Goal: Find contact information: Find contact information

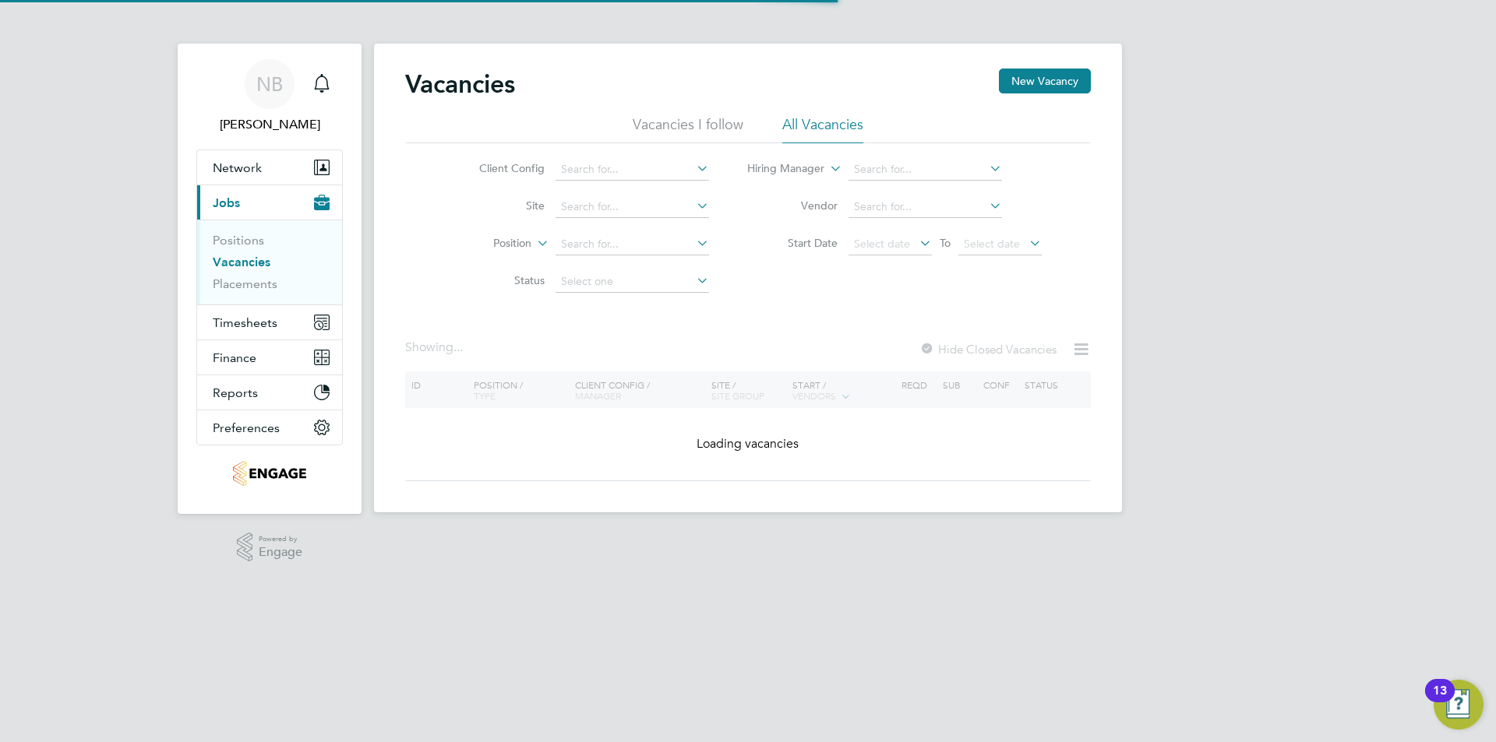
click at [807, 123] on li "All Vacancies" at bounding box center [822, 129] width 81 height 28
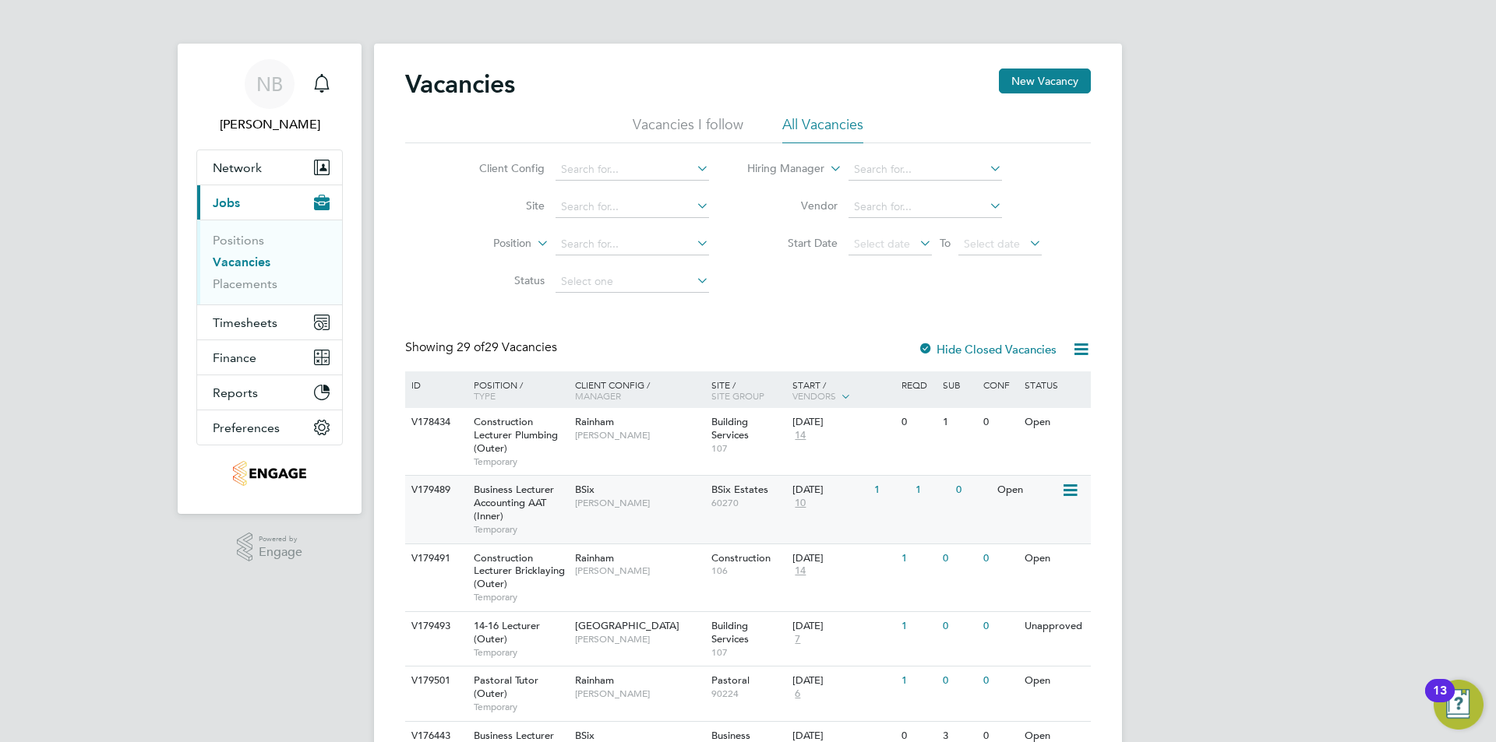
click at [530, 494] on span "Business Lecturer Accounting AAT (Inner)" at bounding box center [514, 503] width 80 height 40
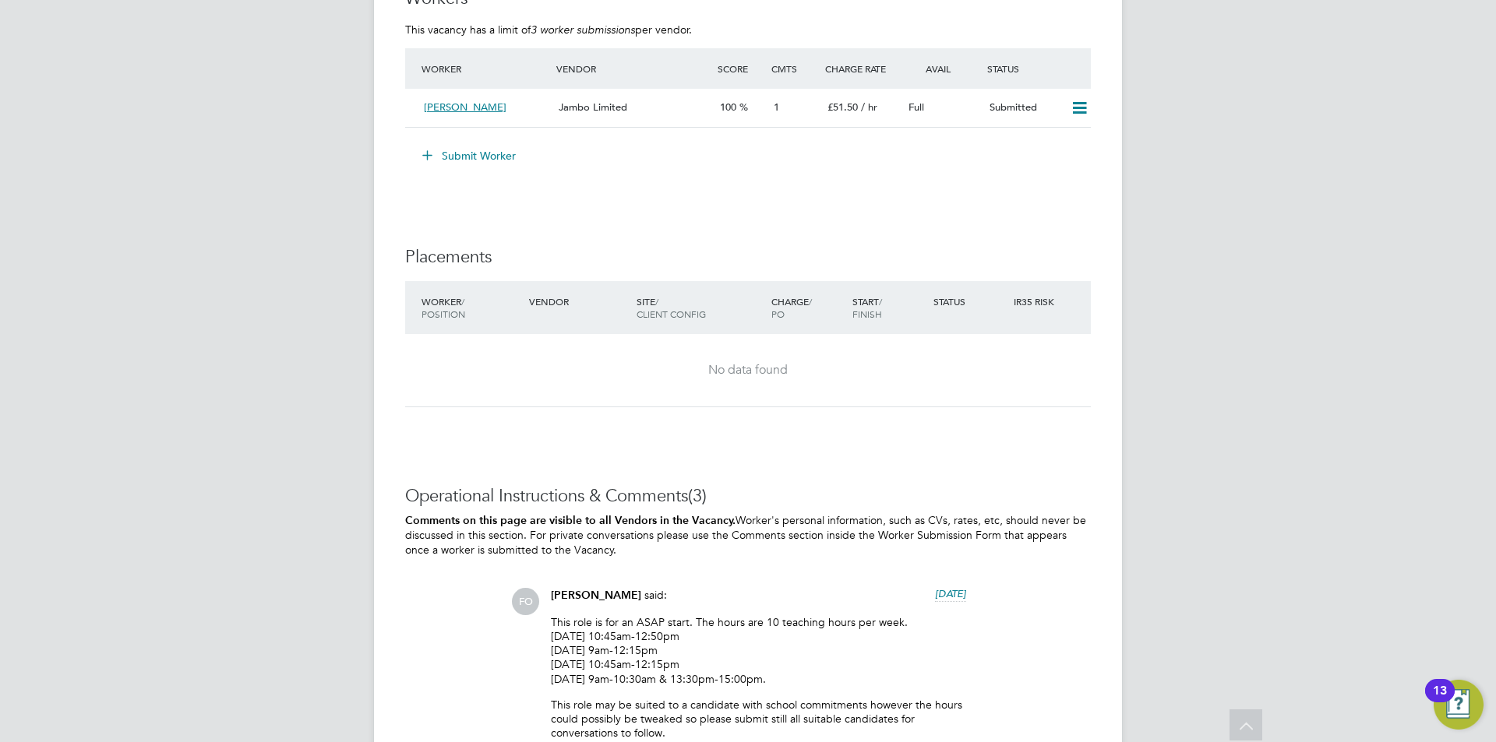
scroll to position [3157, 0]
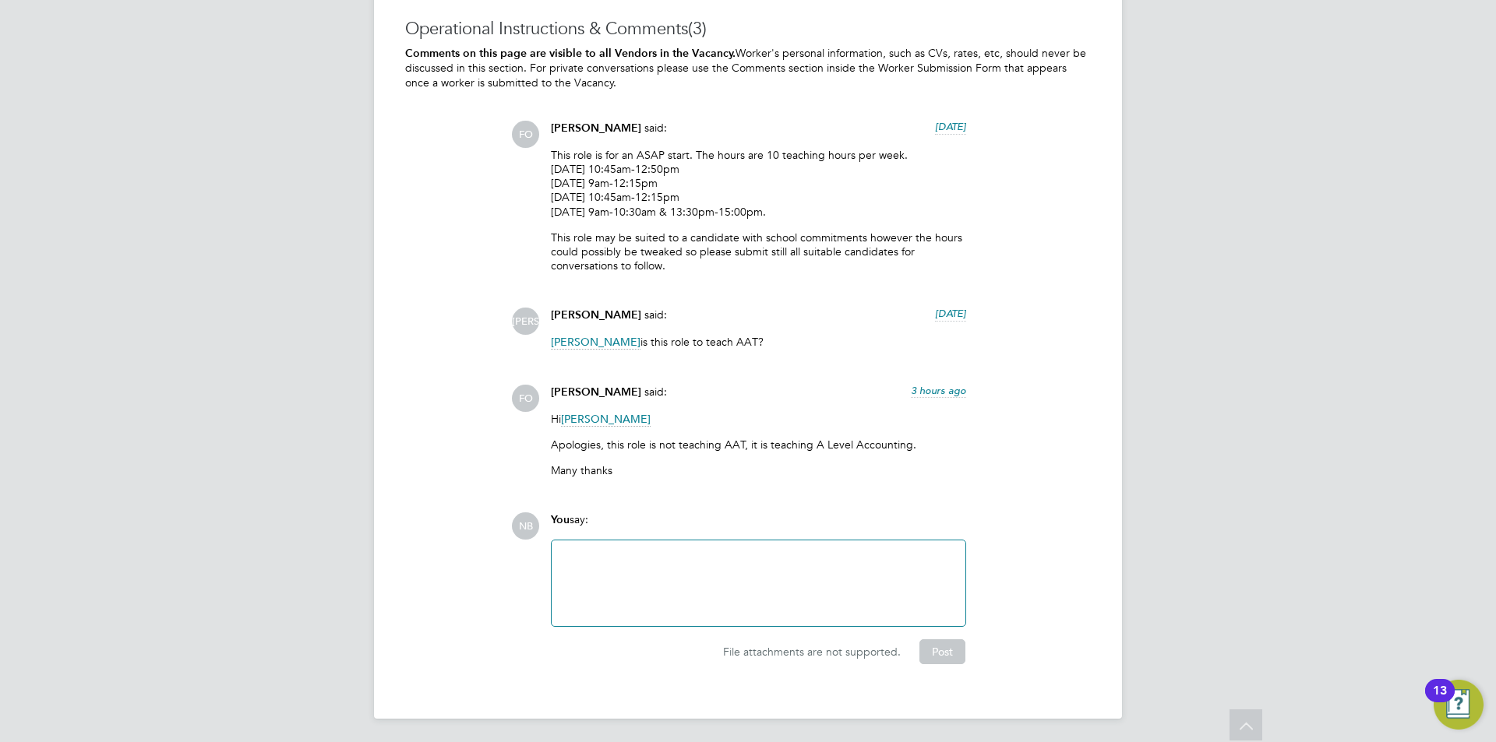
click at [594, 348] on div "Francesca O'Riordan is this role to teach AAT?" at bounding box center [758, 348] width 415 height 26
click at [591, 338] on span "Francesca O'Riordan" at bounding box center [596, 342] width 90 height 15
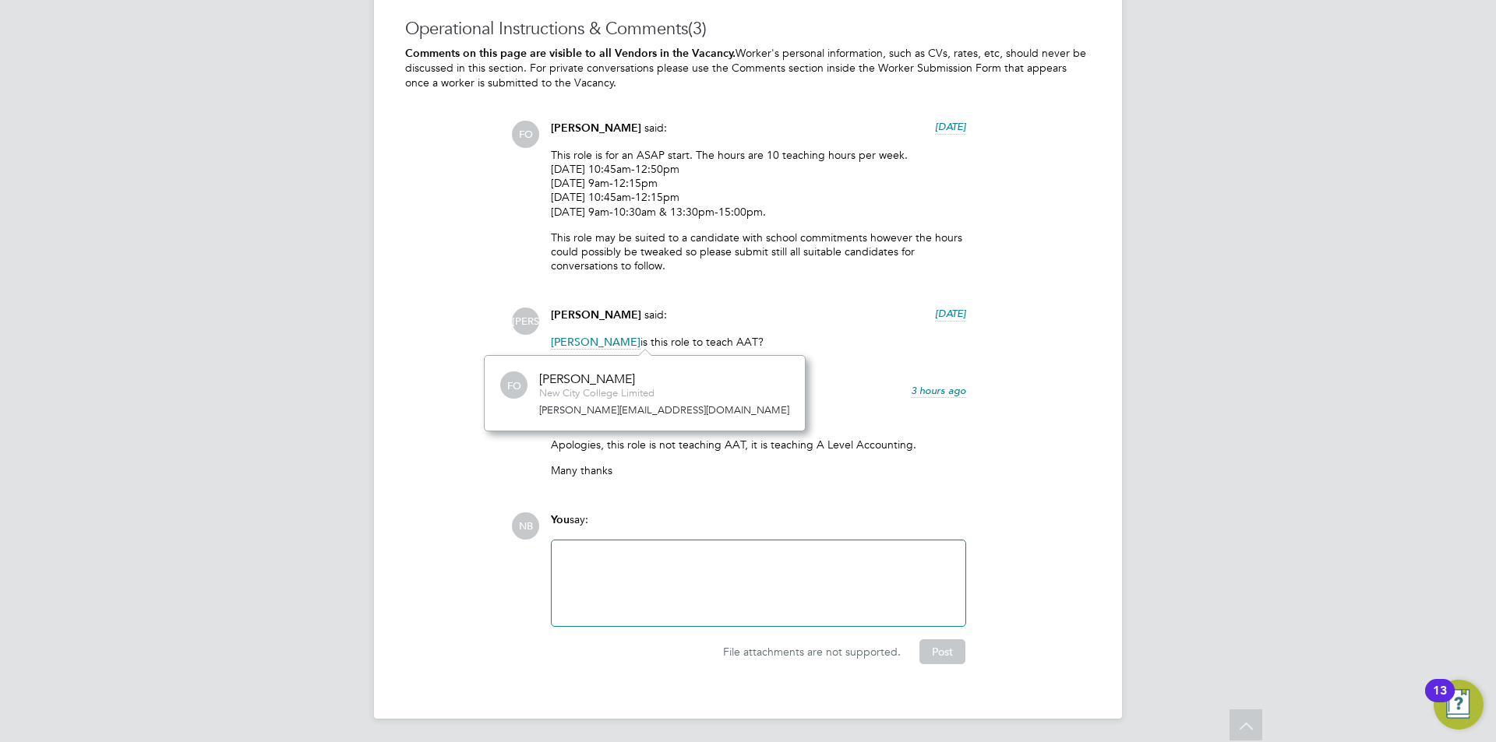
scroll to position [76, 236]
click at [587, 338] on span "Francesca O'Riordan" at bounding box center [596, 342] width 90 height 15
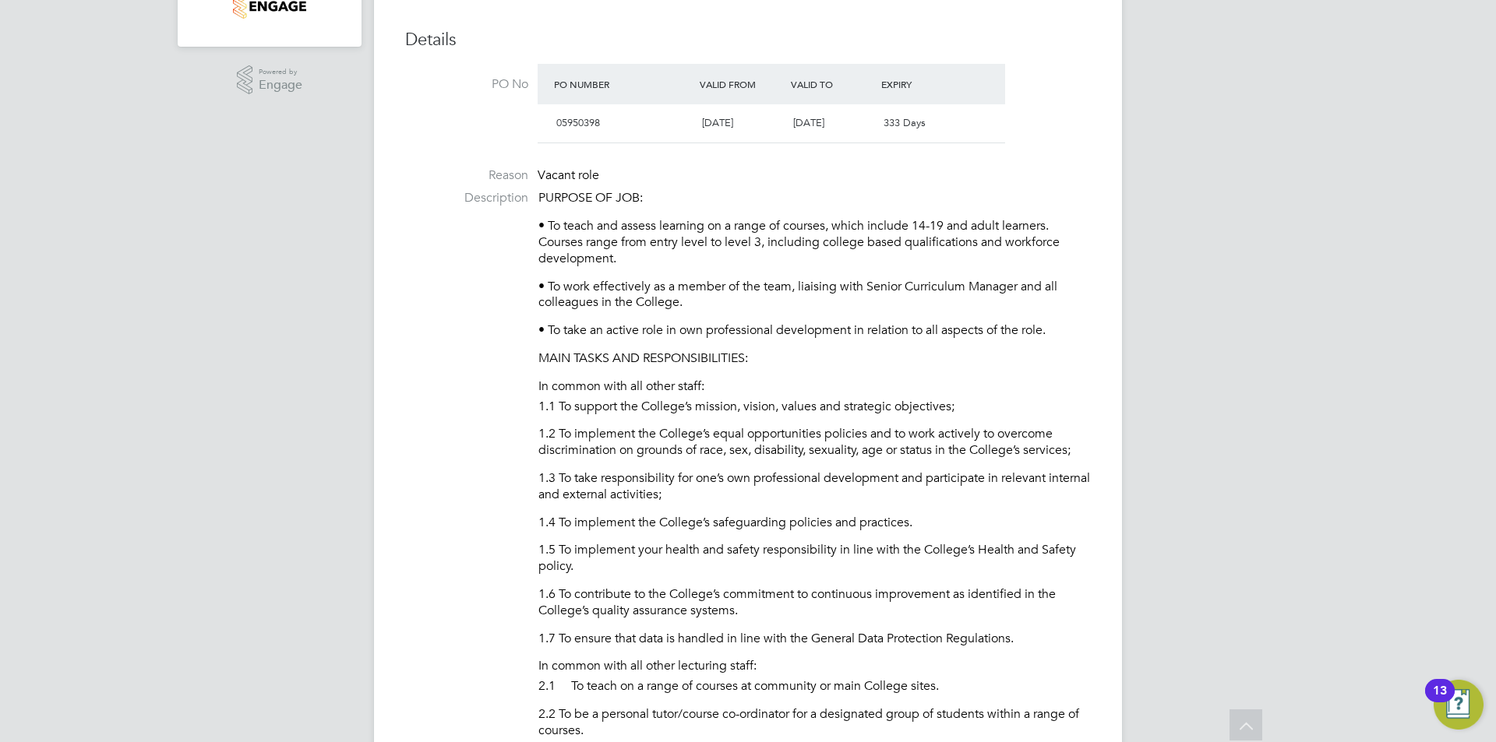
scroll to position [78, 0]
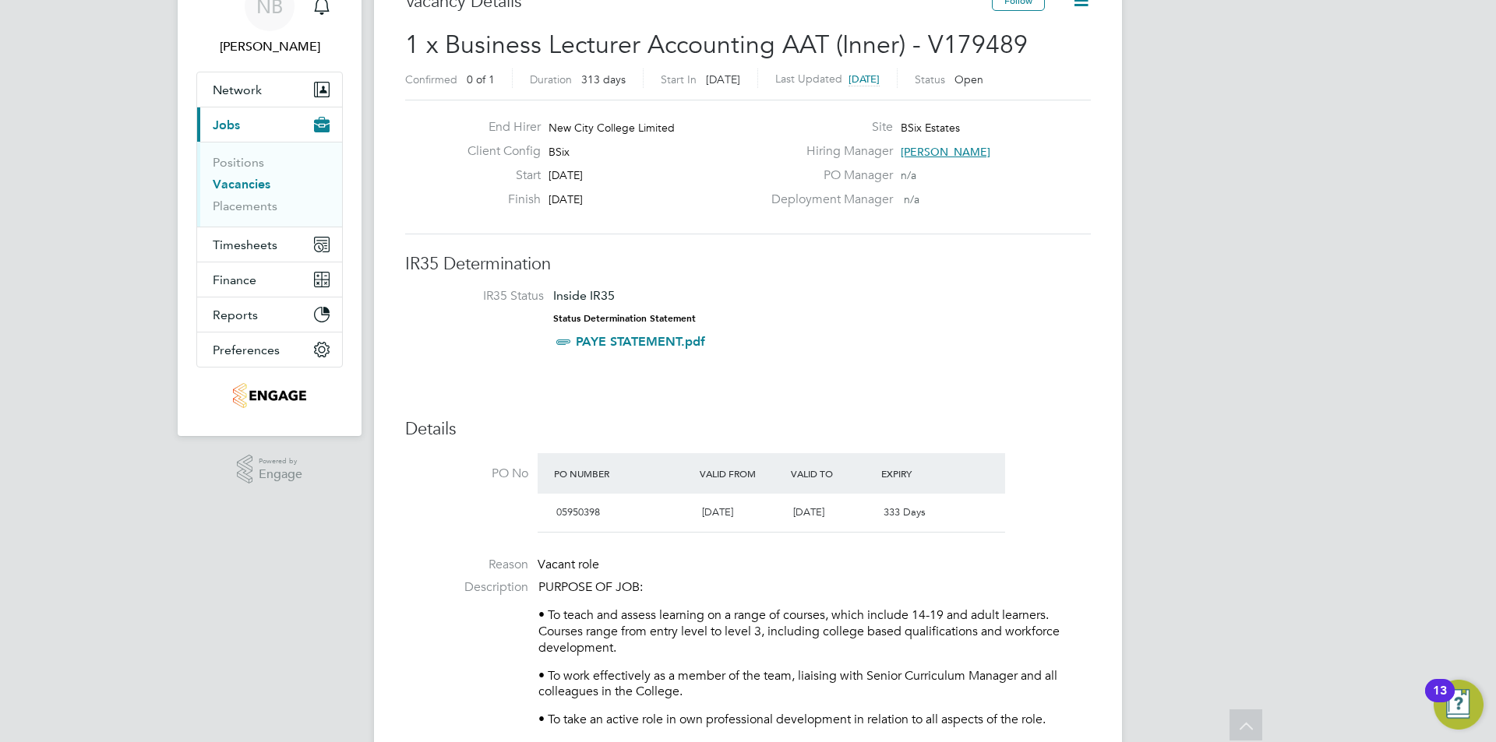
click at [929, 146] on span "[PERSON_NAME]" at bounding box center [946, 152] width 90 height 14
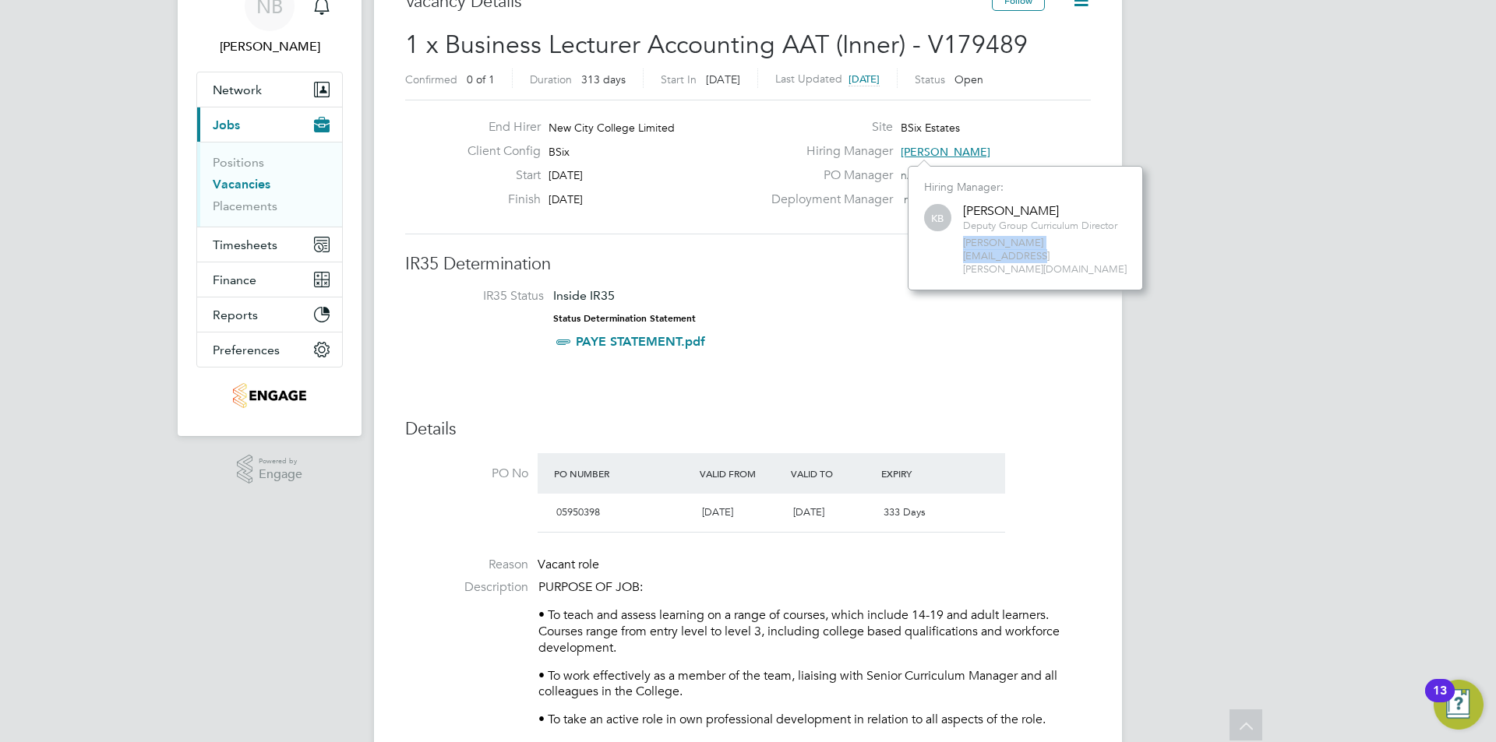
drag, startPoint x: 1101, startPoint y: 245, endPoint x: 964, endPoint y: 245, distance: 137.1
click at [964, 245] on span "kerry.baker@ncclondon.ac.uk" at bounding box center [1045, 257] width 164 height 40
copy span "kerry.baker@ncclondon.ac.uk"
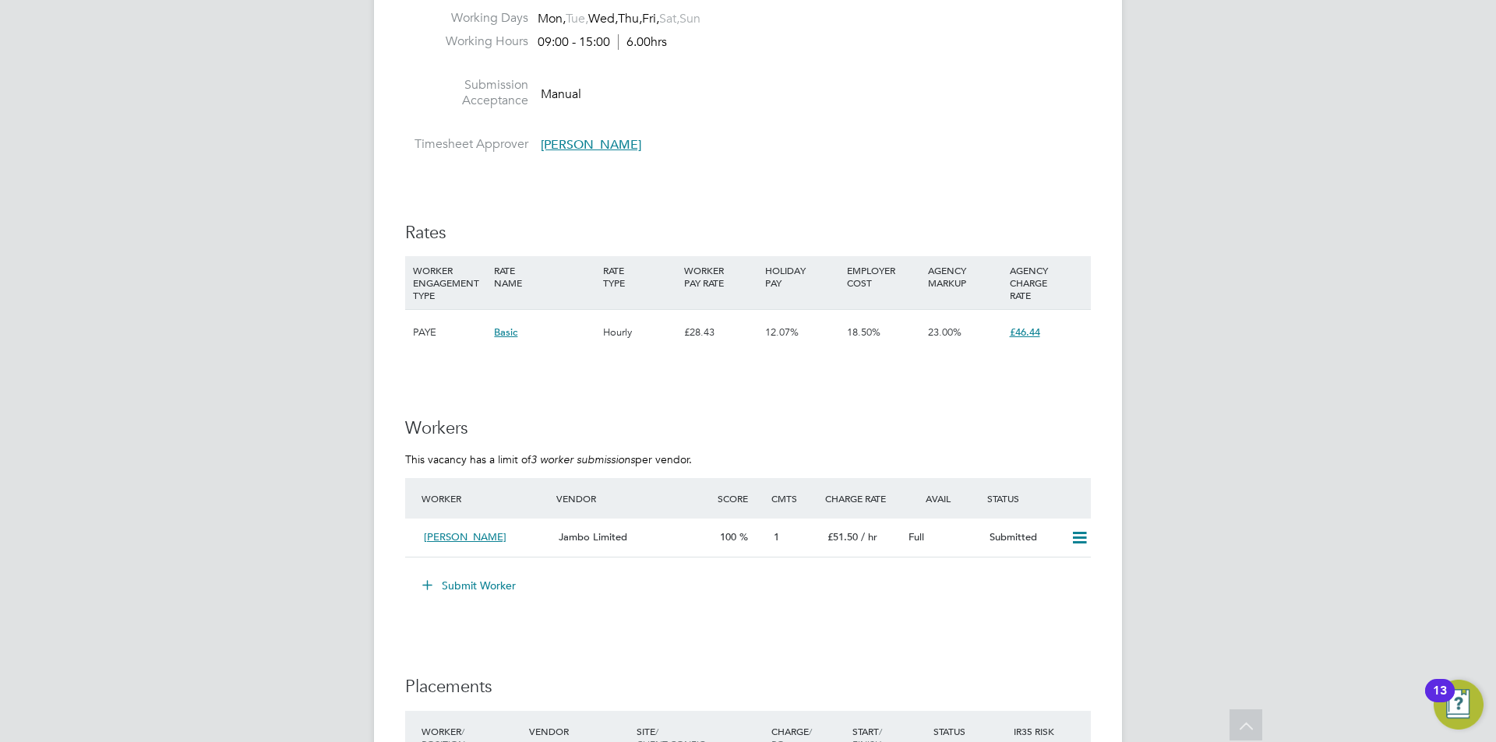
scroll to position [2337, 0]
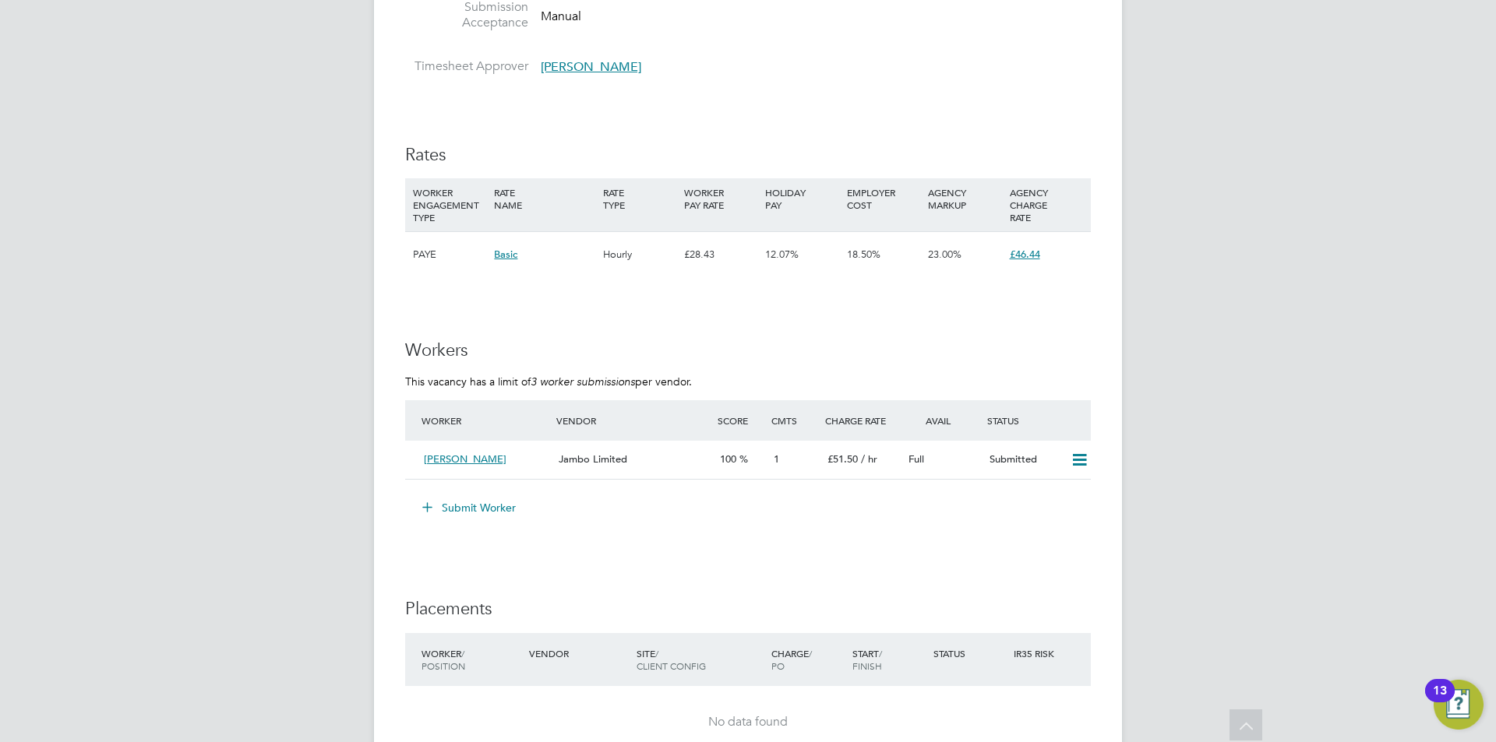
click at [1468, 698] on img "Open Resource Center, 13 new notifications" at bounding box center [1458, 705] width 50 height 50
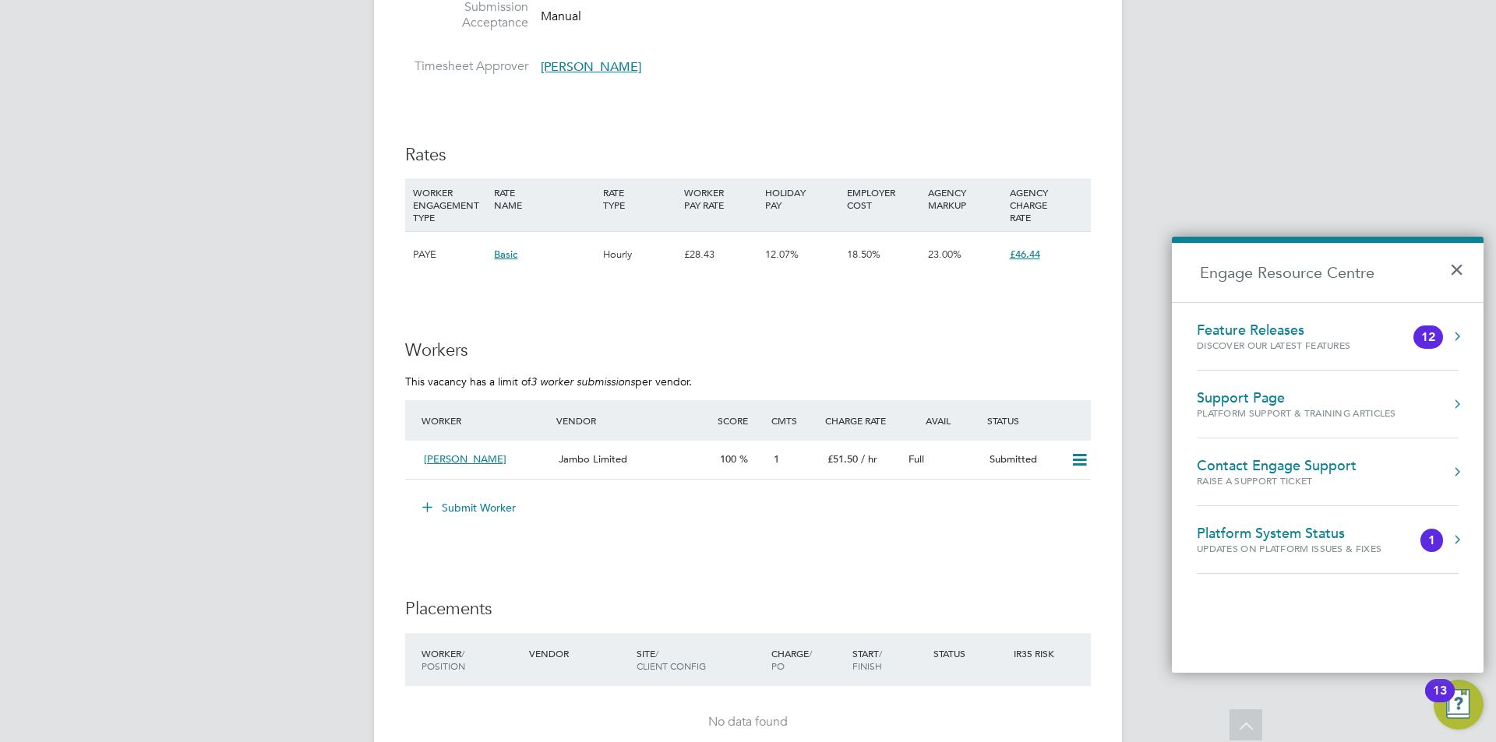
scroll to position [2415, 0]
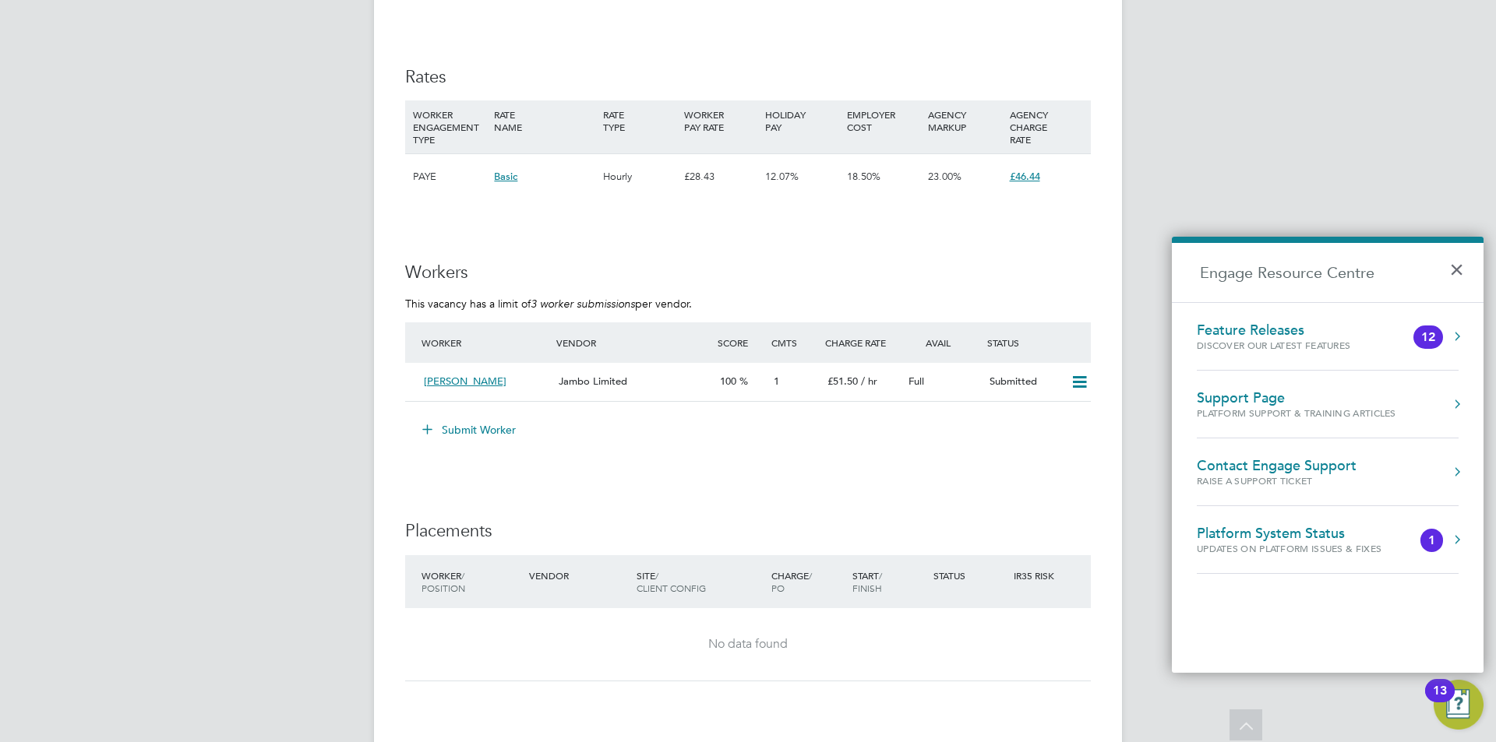
click at [1463, 273] on button "×" at bounding box center [1460, 265] width 23 height 34
